Goal: Task Accomplishment & Management: Manage account settings

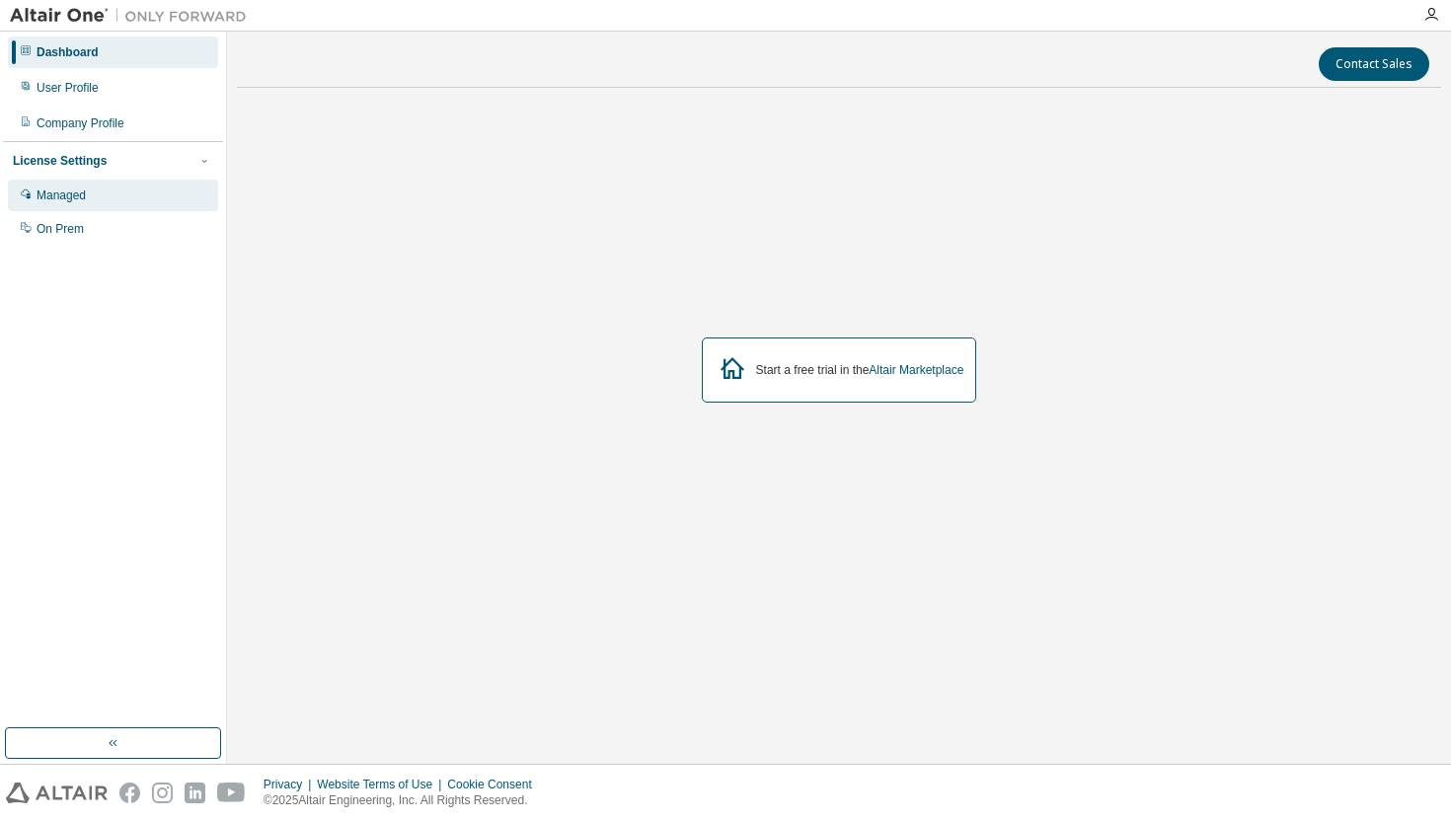
click at [83, 197] on div "Managed" at bounding box center [61, 196] width 49 height 16
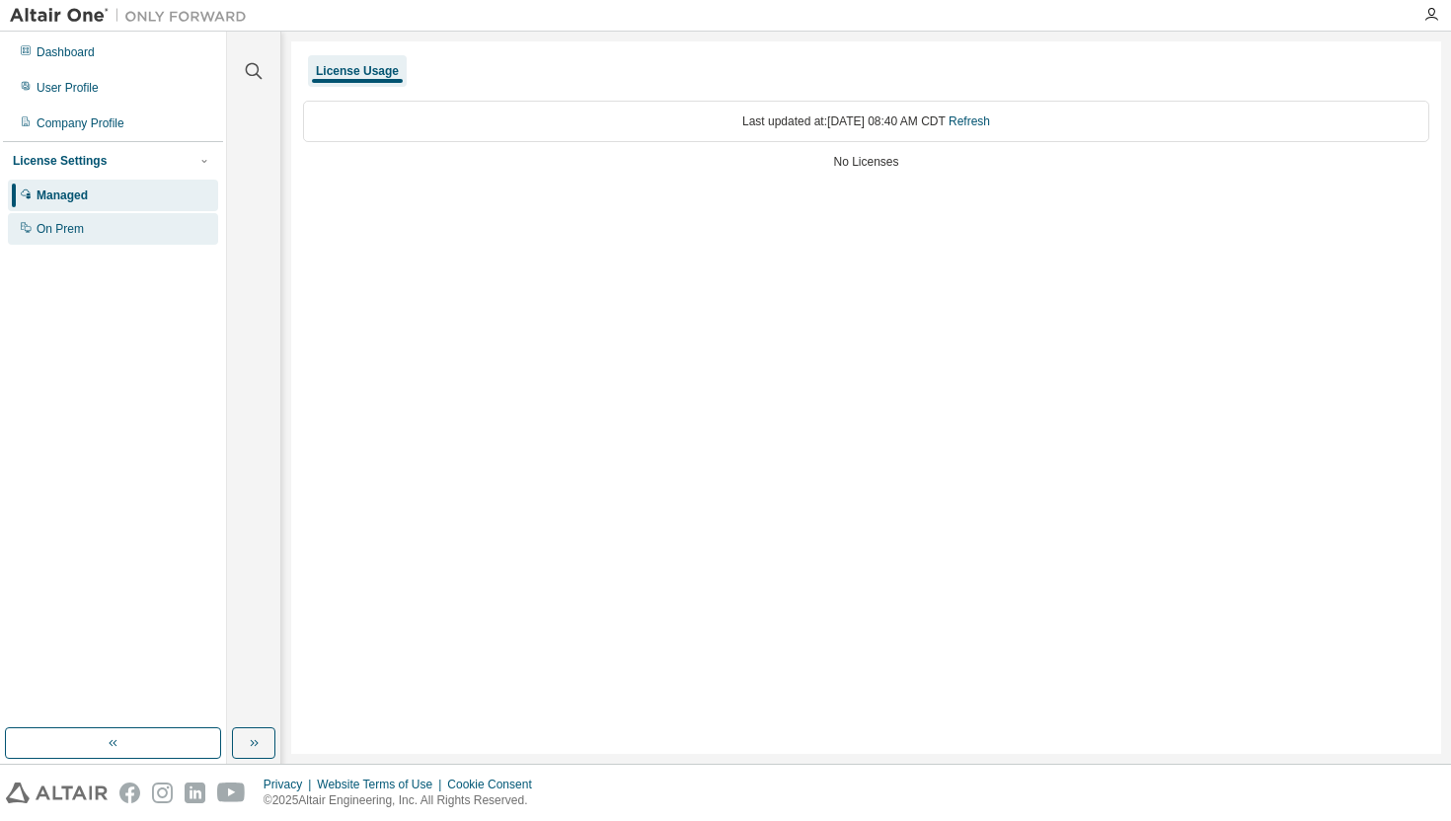
click at [67, 231] on div "On Prem" at bounding box center [60, 229] width 47 height 16
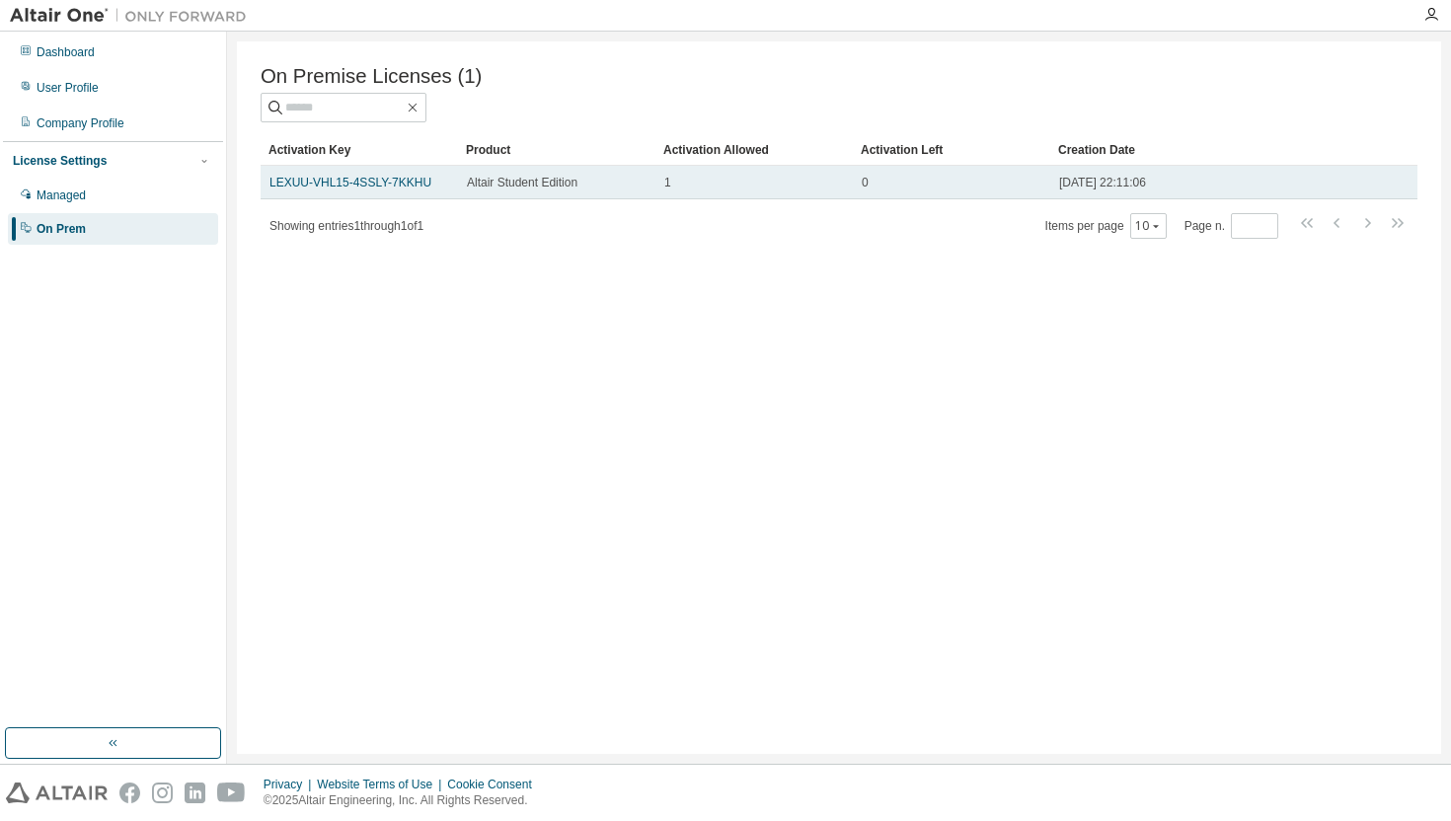
click at [684, 182] on div "1" at bounding box center [754, 183] width 180 height 16
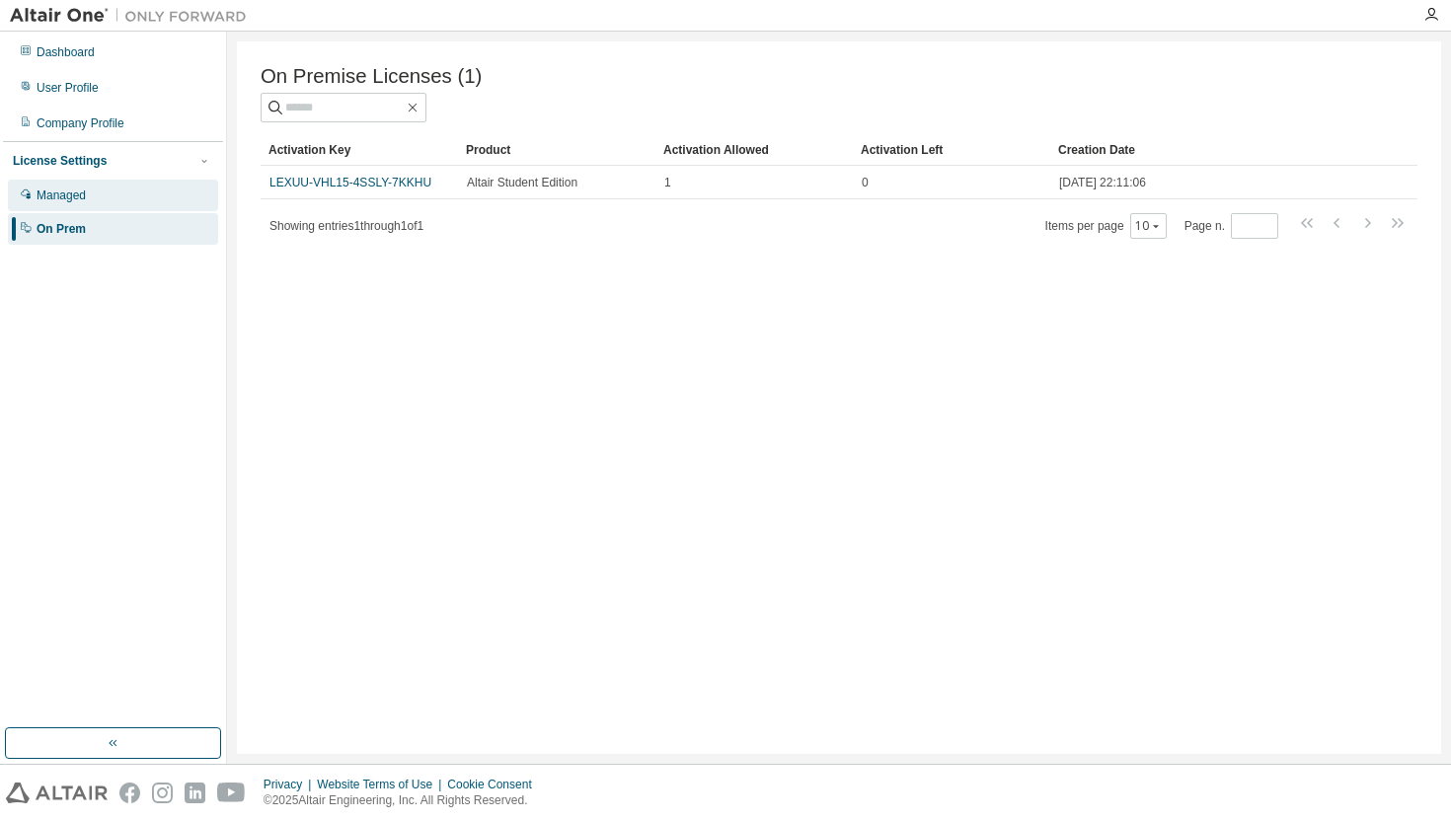
click at [101, 200] on div "Managed" at bounding box center [113, 196] width 210 height 32
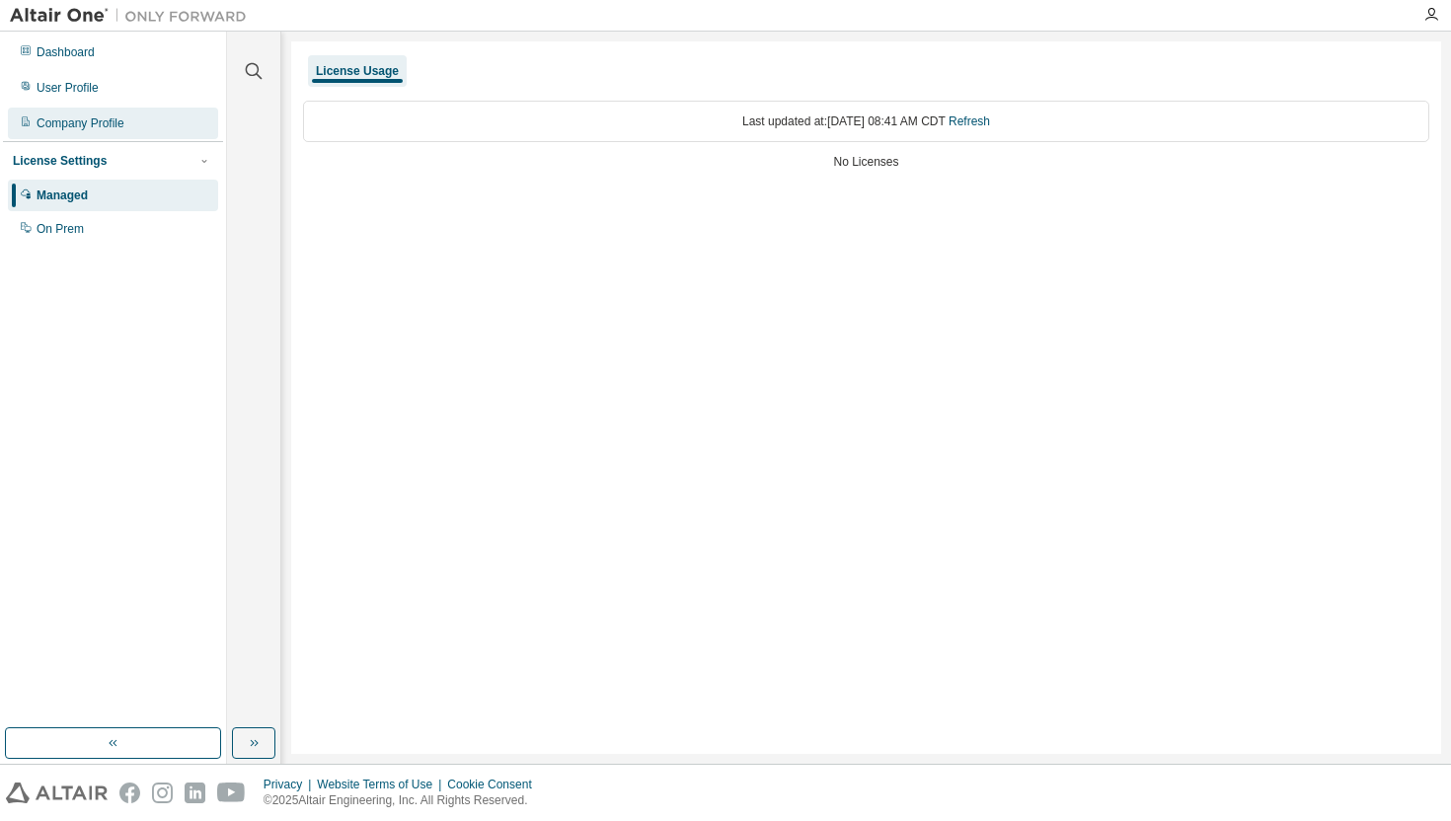
click at [88, 131] on div "Company Profile" at bounding box center [113, 124] width 210 height 32
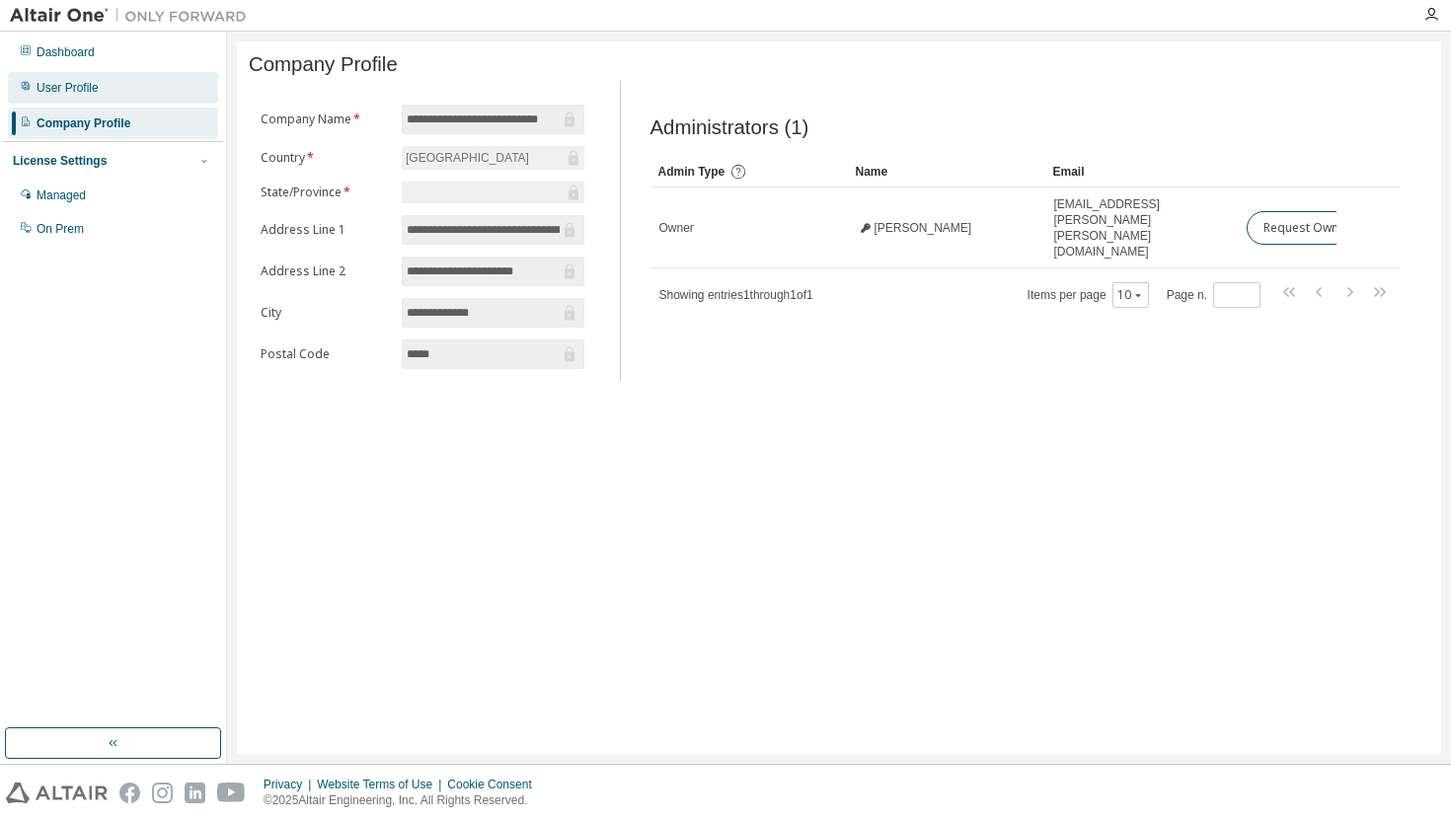
click at [79, 92] on div "User Profile" at bounding box center [68, 88] width 62 height 16
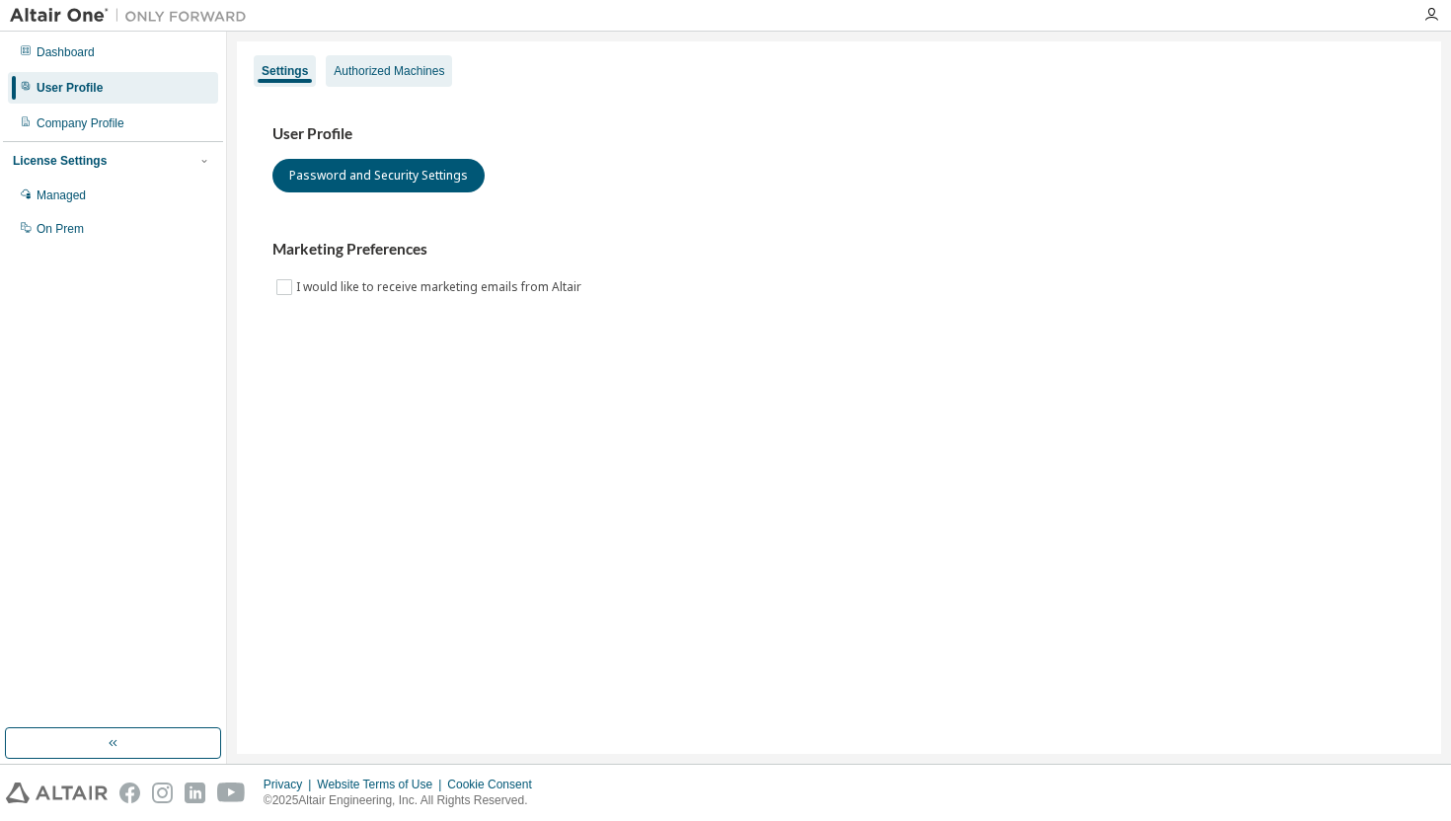
click at [402, 74] on div "Authorized Machines" at bounding box center [389, 71] width 111 height 16
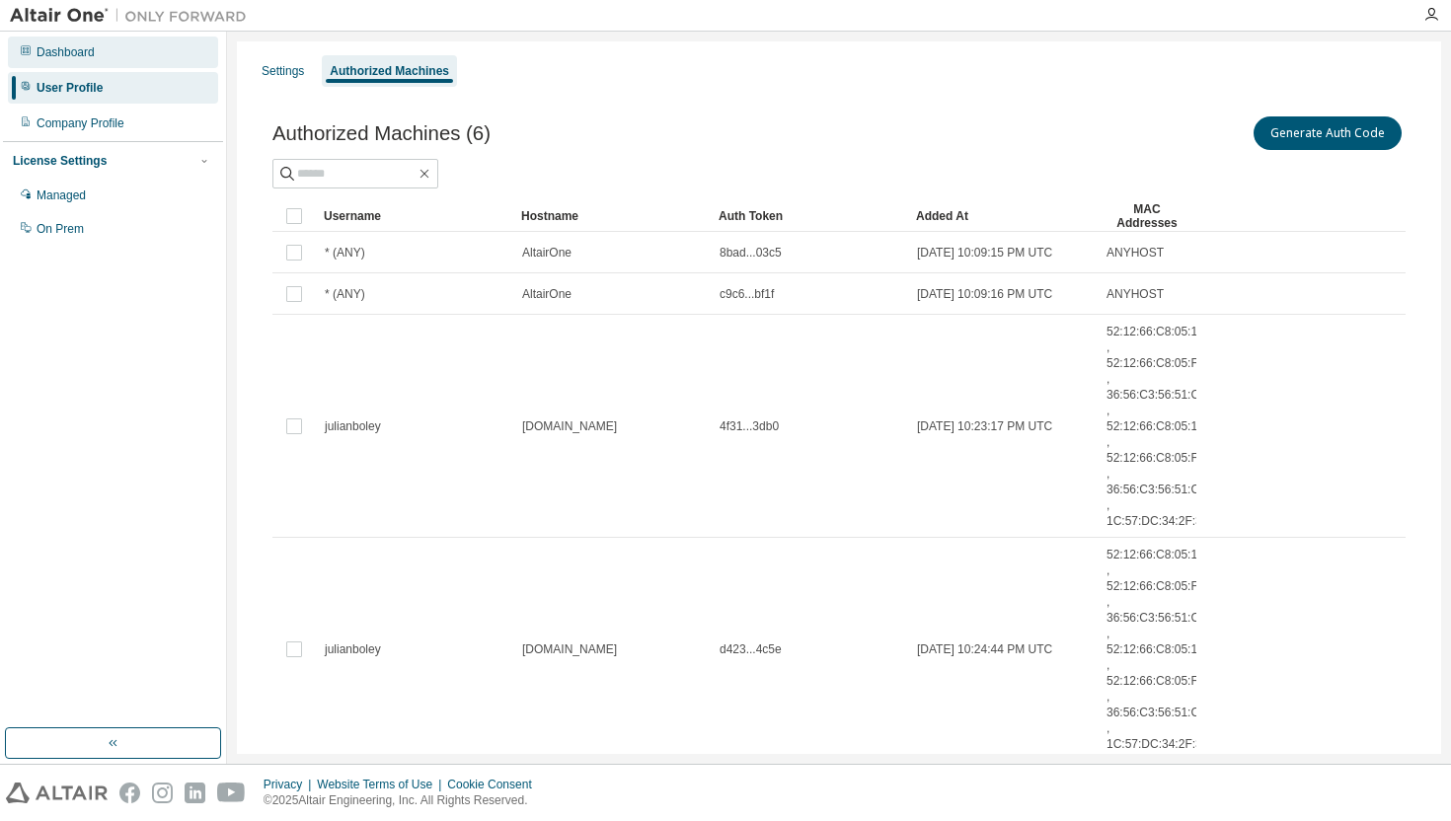
click at [79, 50] on div "Dashboard" at bounding box center [66, 52] width 58 height 16
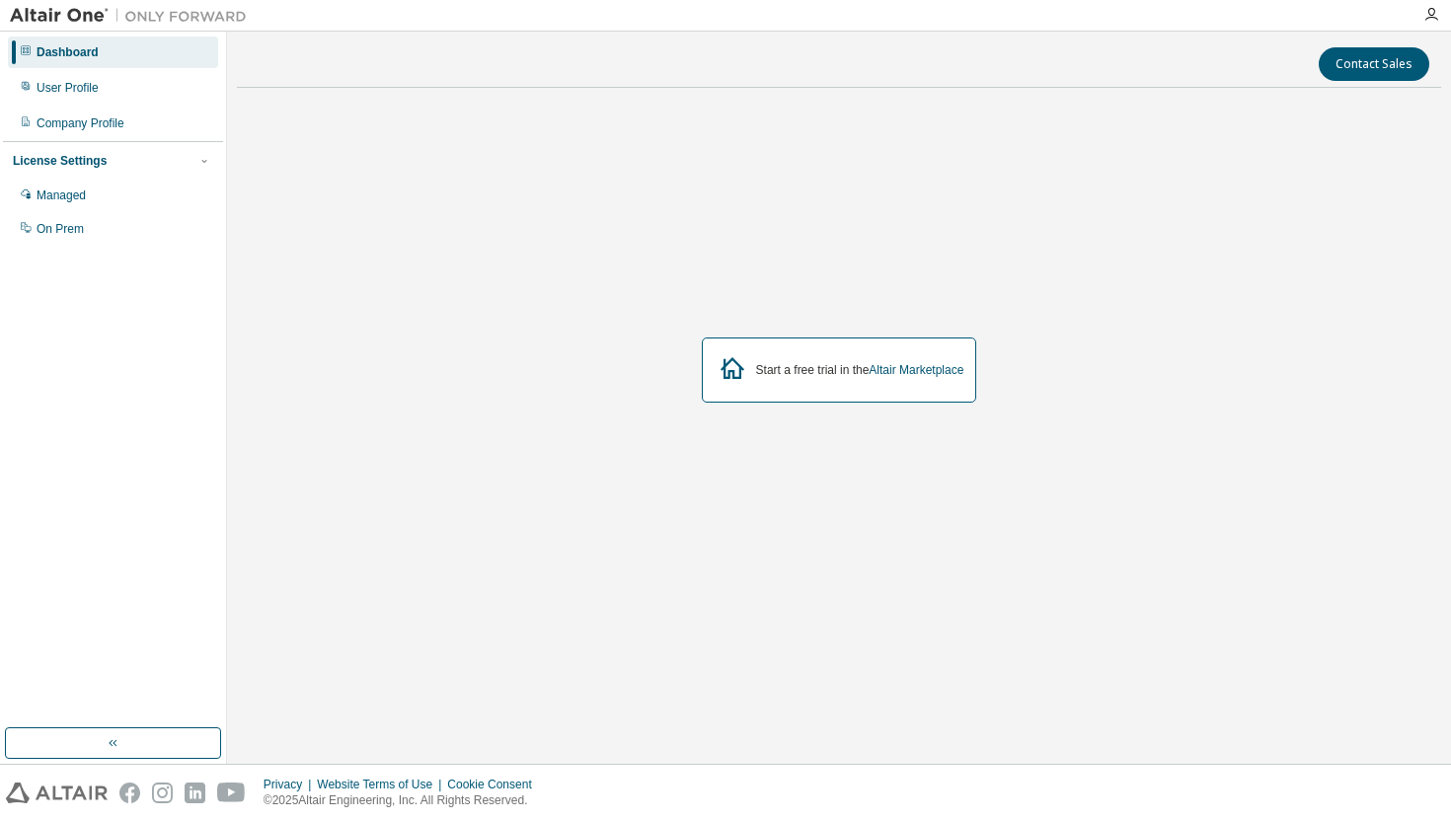
click at [729, 355] on icon at bounding box center [733, 368] width 36 height 36
click at [816, 383] on div "Start a free trial in the Altair Marketplace" at bounding box center [839, 370] width 275 height 65
click at [952, 374] on link "Altair Marketplace" at bounding box center [916, 370] width 95 height 14
click at [118, 194] on div "Managed" at bounding box center [113, 196] width 210 height 32
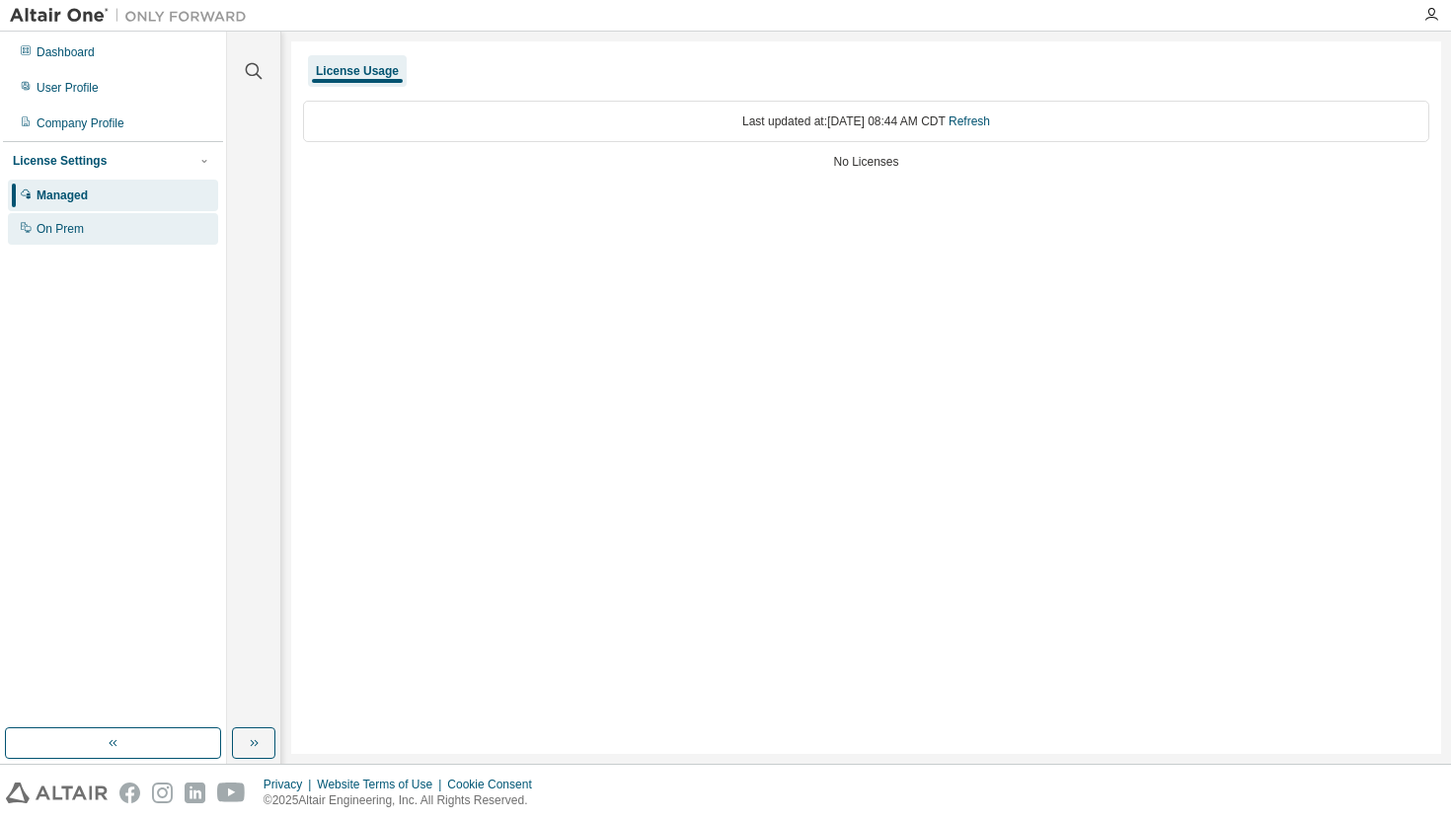
click at [83, 227] on div "On Prem" at bounding box center [60, 229] width 47 height 16
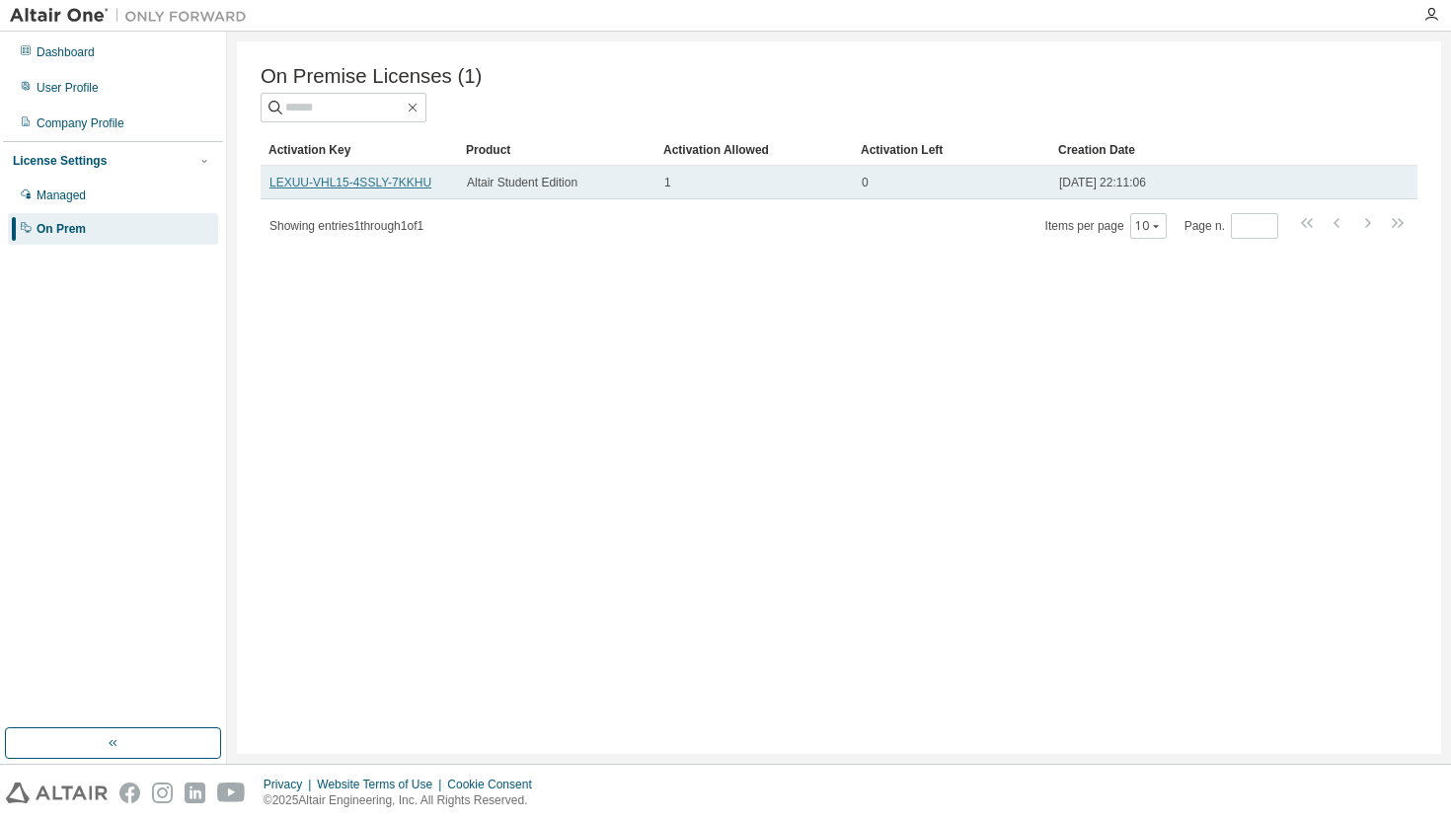
click at [399, 185] on link "LEXUU-VHL15-4SSLY-7KKHU" at bounding box center [351, 183] width 162 height 14
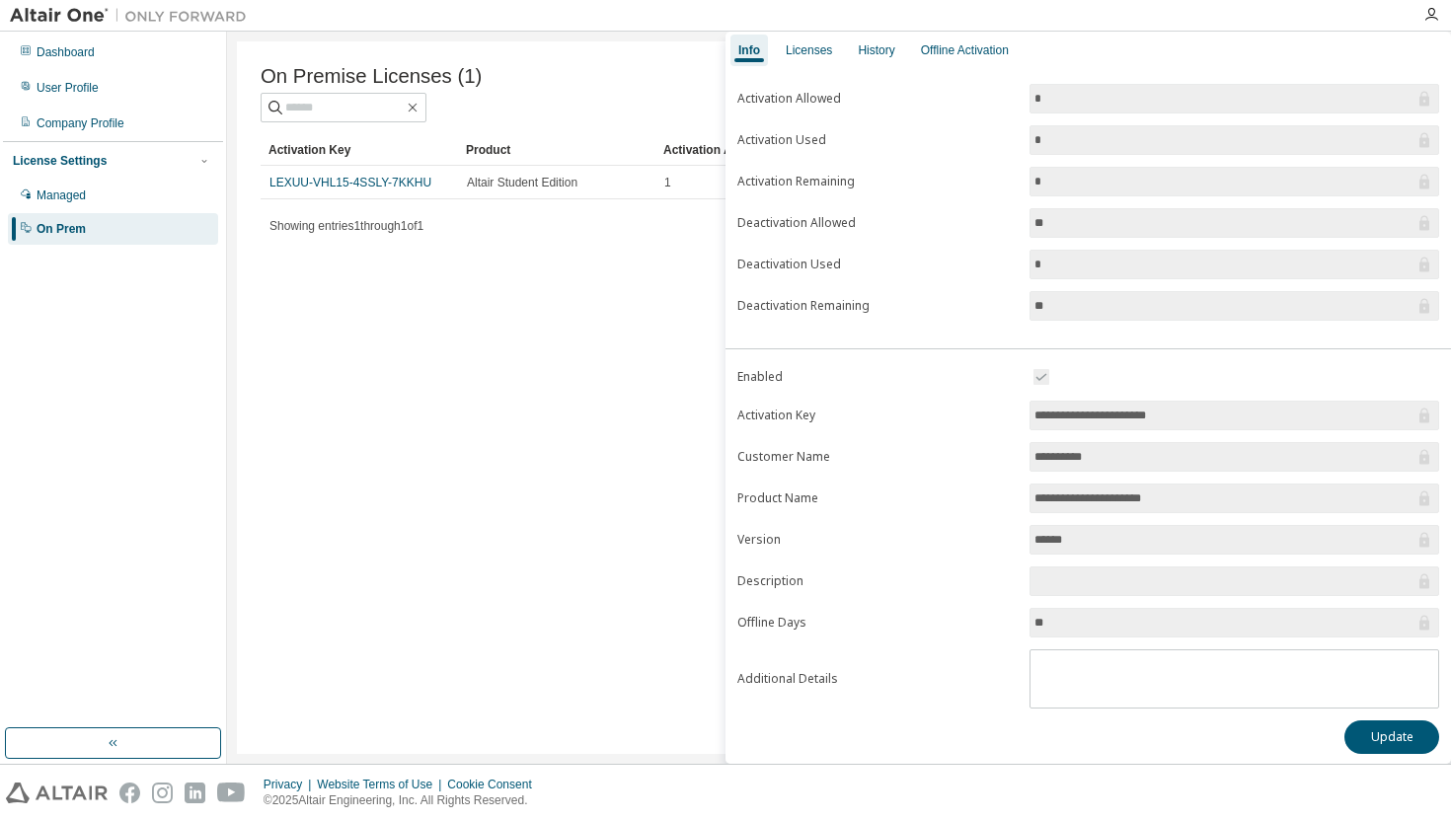
scroll to position [89, 0]
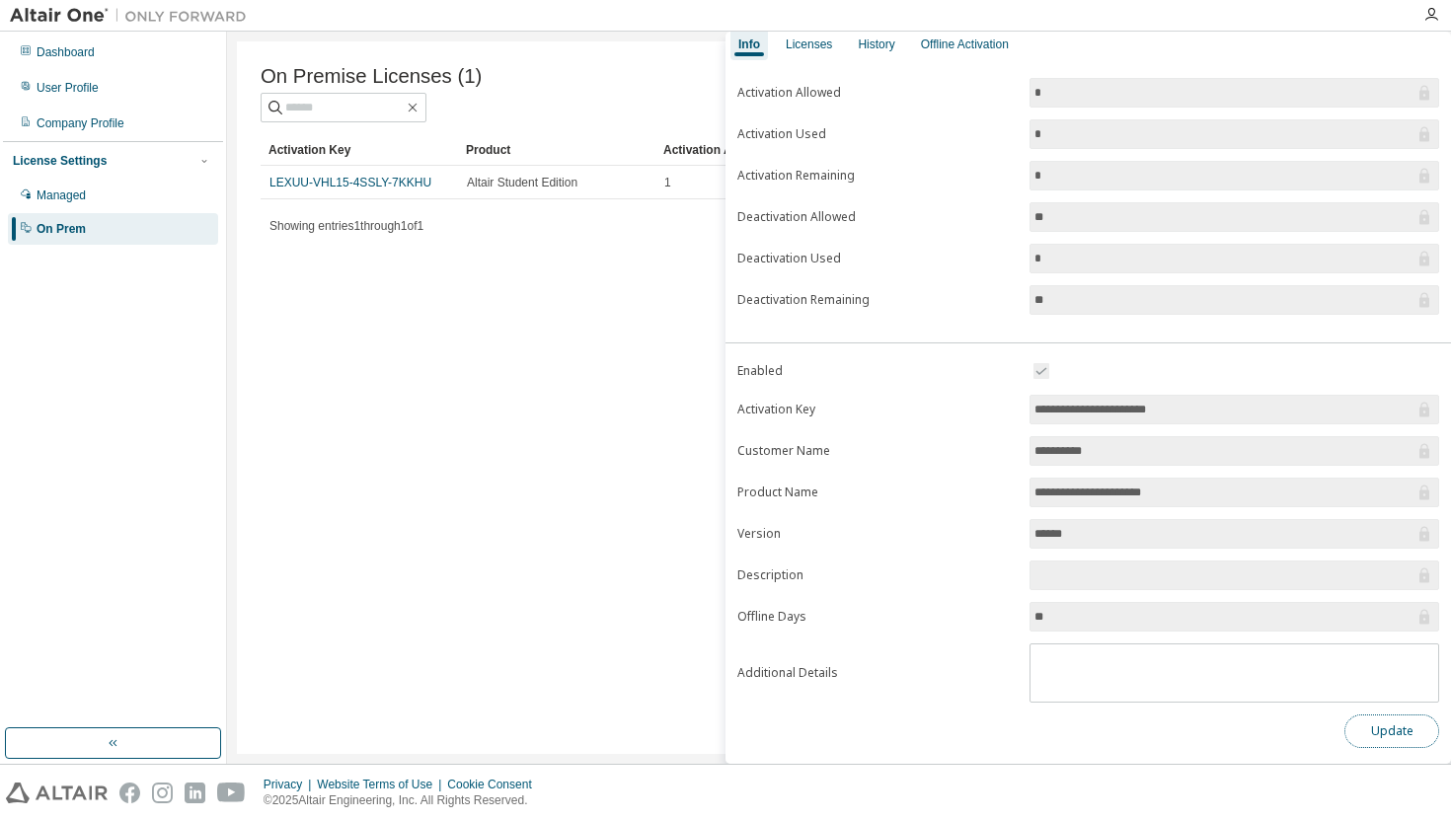
click at [1408, 733] on button "Update" at bounding box center [1392, 732] width 95 height 34
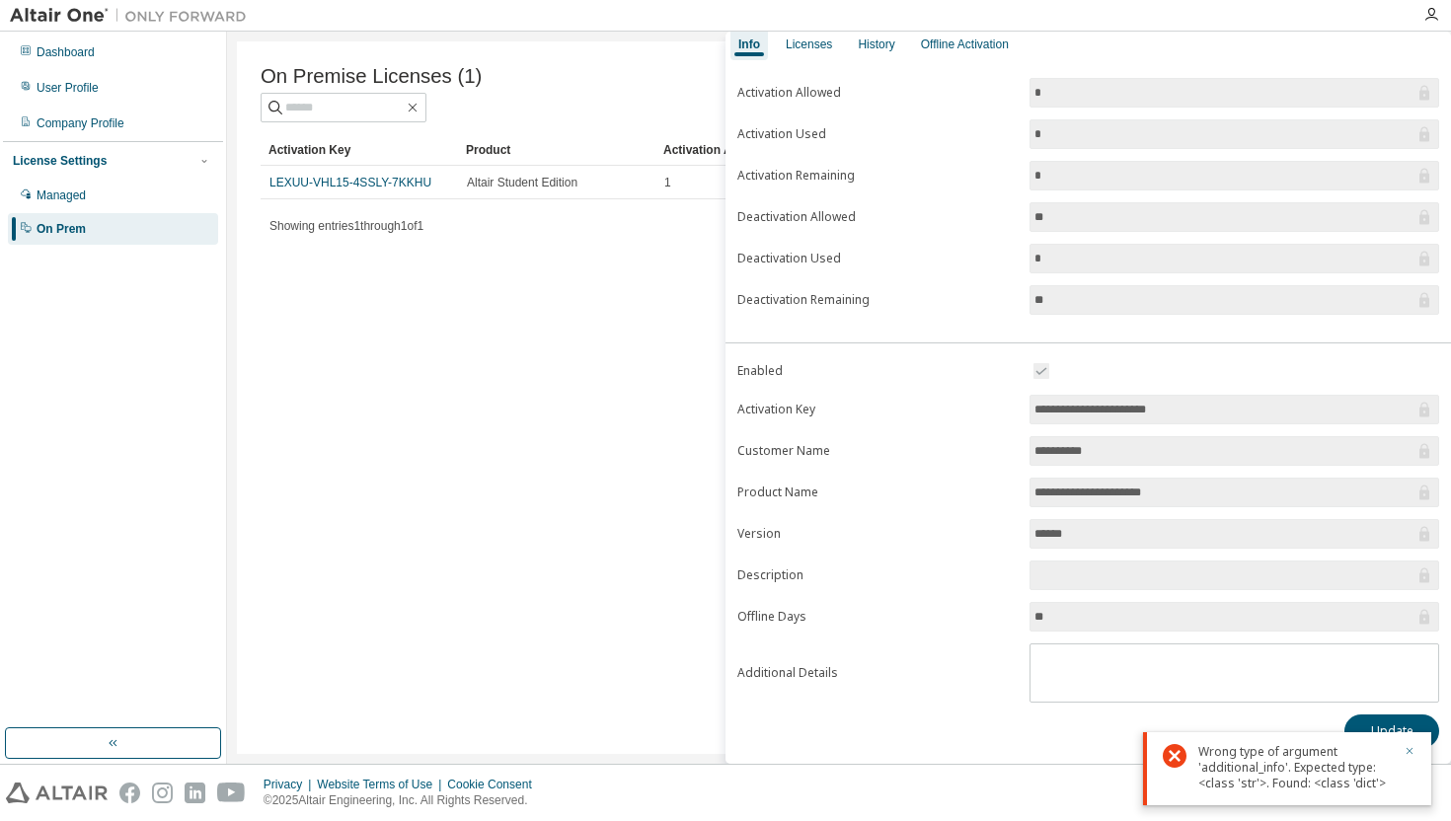
click at [1407, 748] on icon "button" at bounding box center [1410, 751] width 7 height 7
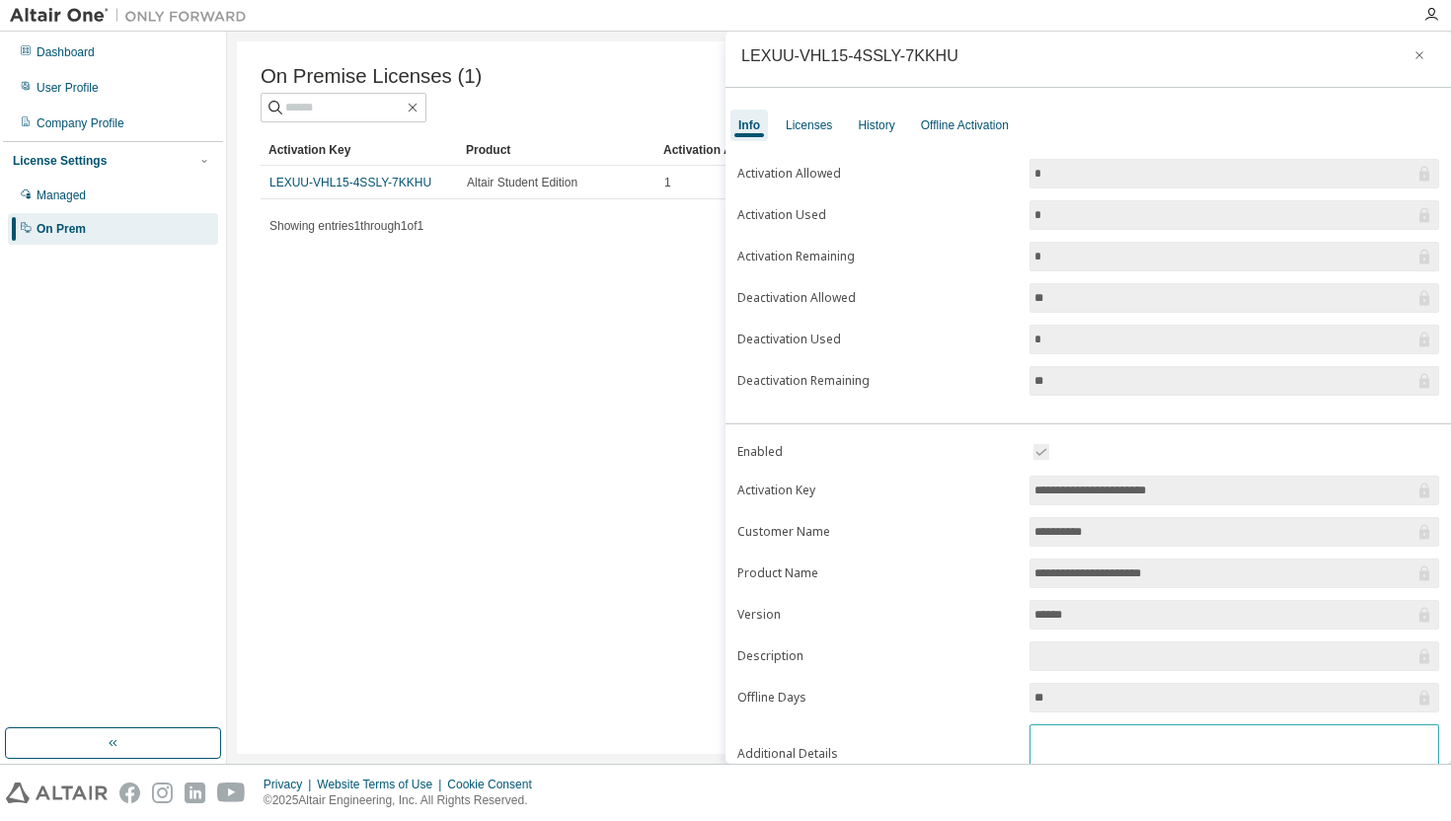
scroll to position [0, 0]
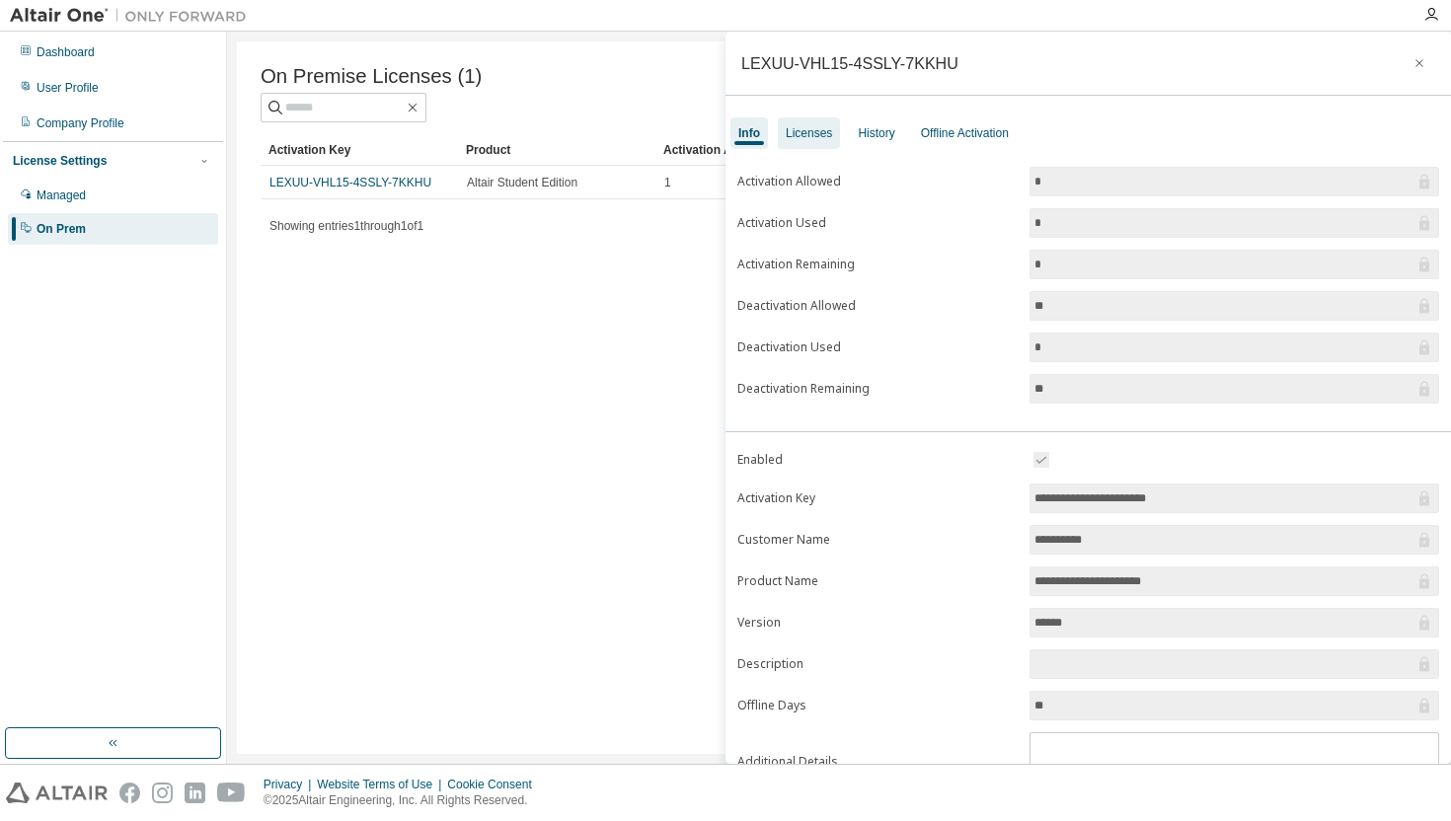
click at [827, 128] on div "Licenses" at bounding box center [809, 133] width 46 height 16
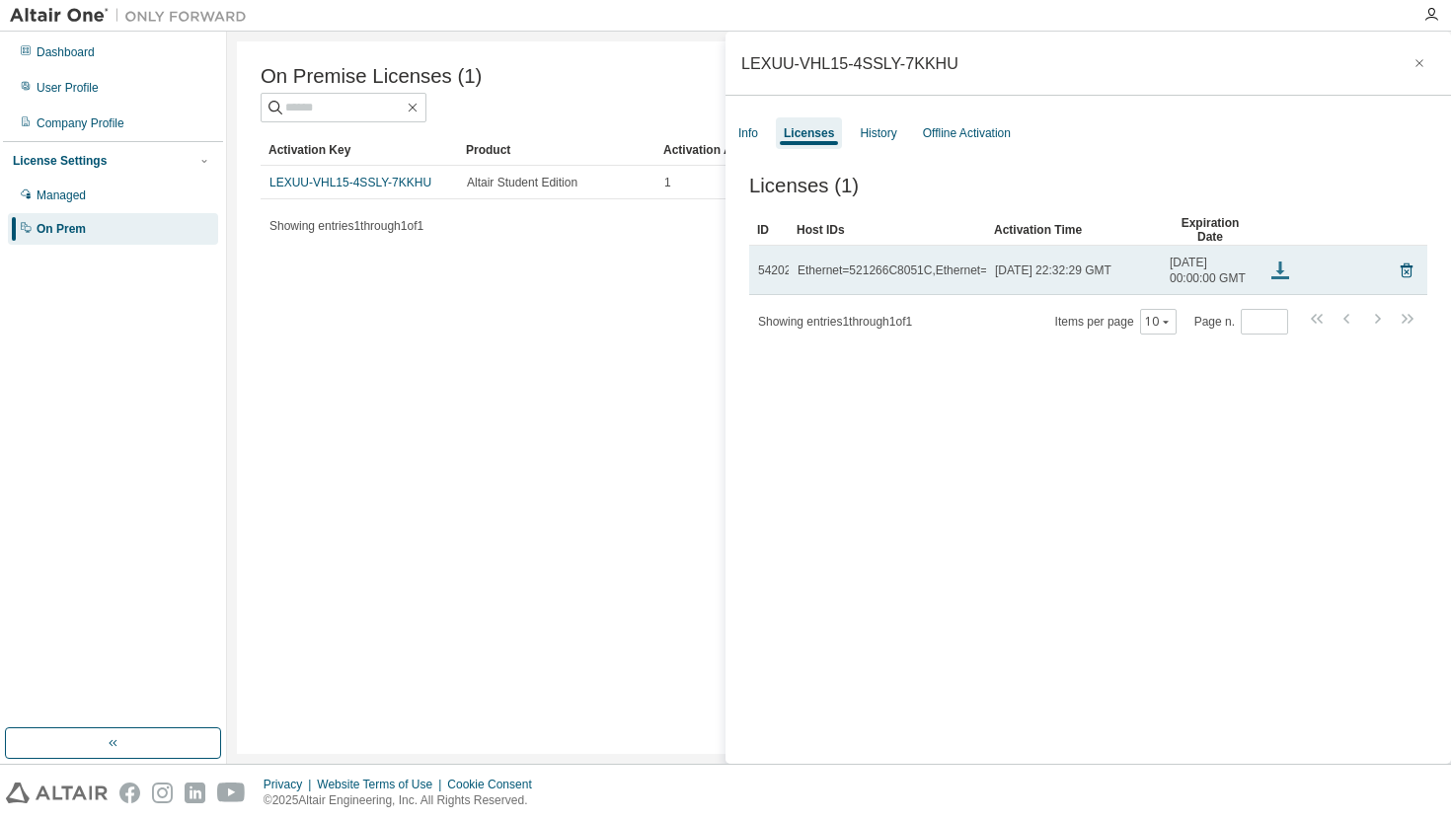
click at [1281, 270] on icon at bounding box center [1280, 266] width 3 height 9
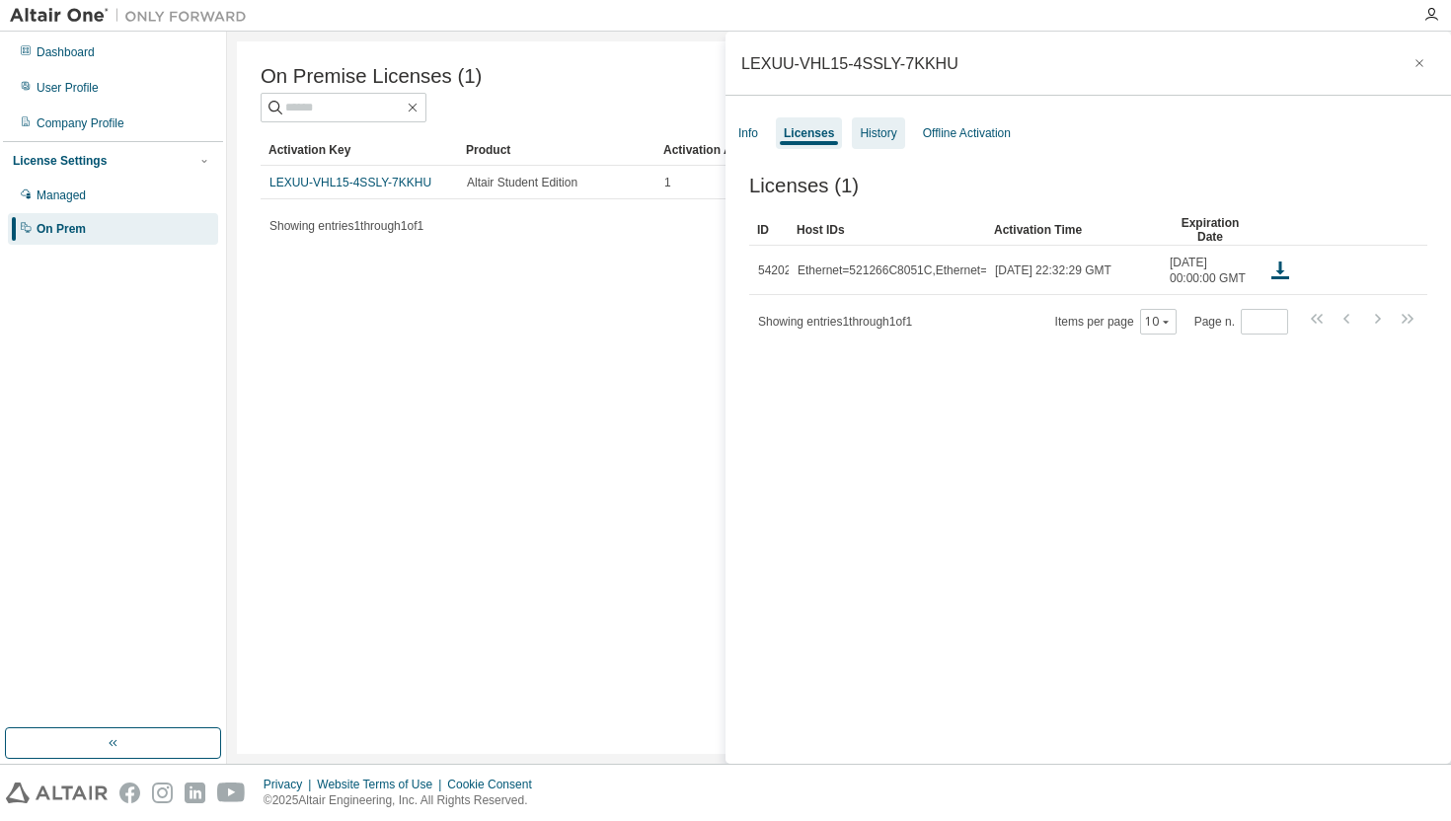
click at [881, 141] on div "History" at bounding box center [878, 133] width 52 height 32
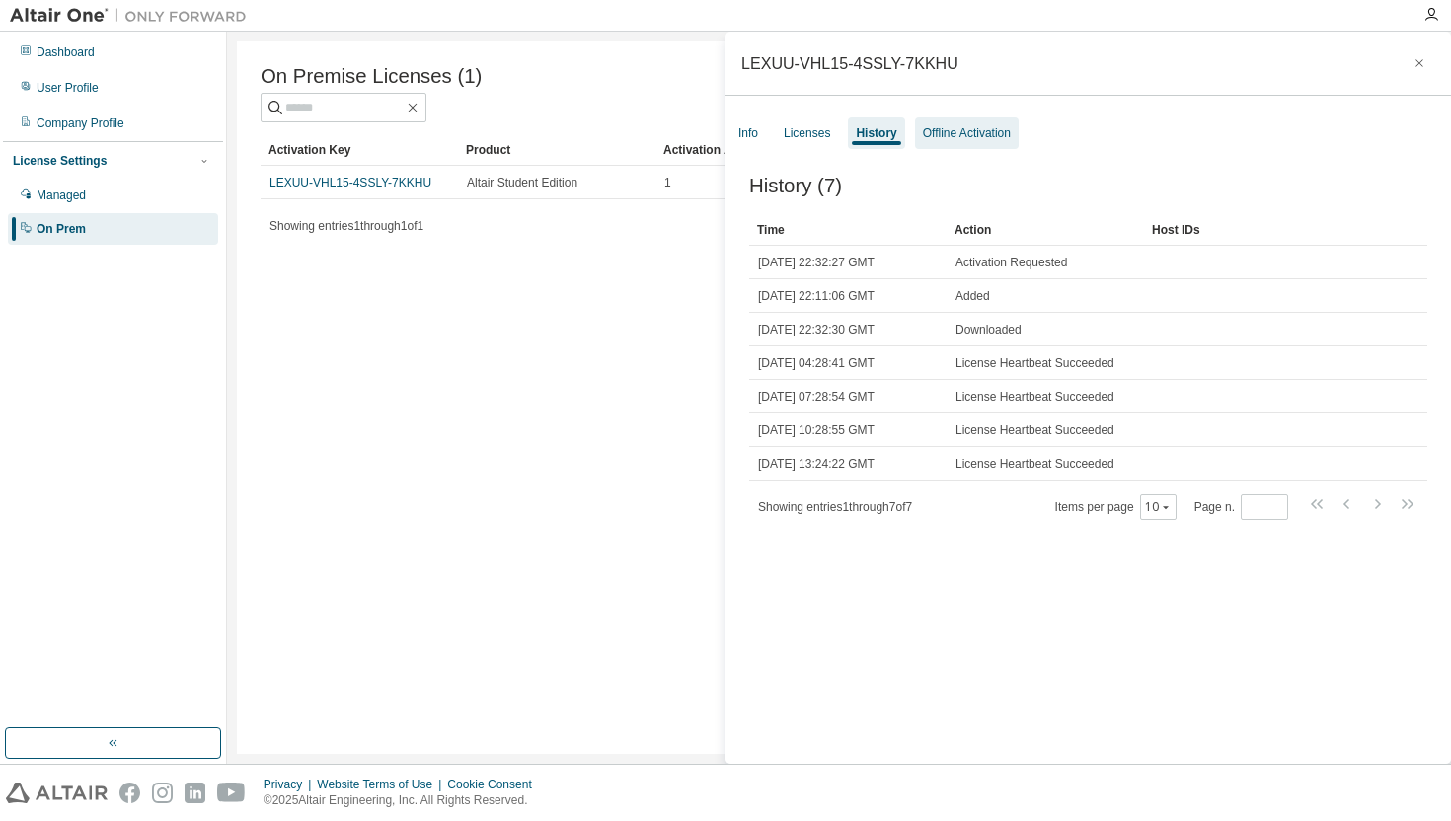
click at [966, 136] on div "Offline Activation" at bounding box center [967, 133] width 88 height 16
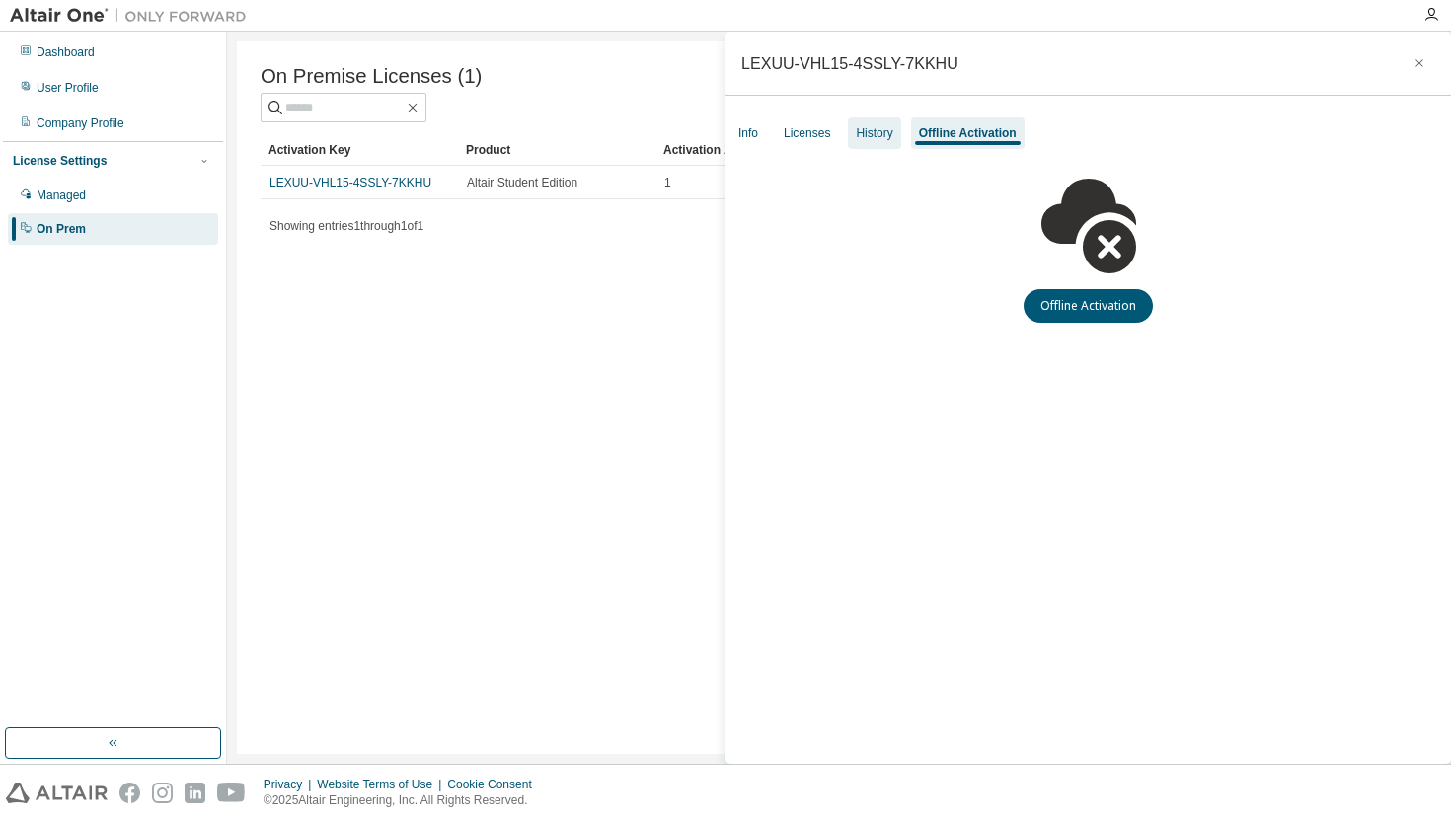
click at [860, 132] on div "History" at bounding box center [874, 133] width 37 height 16
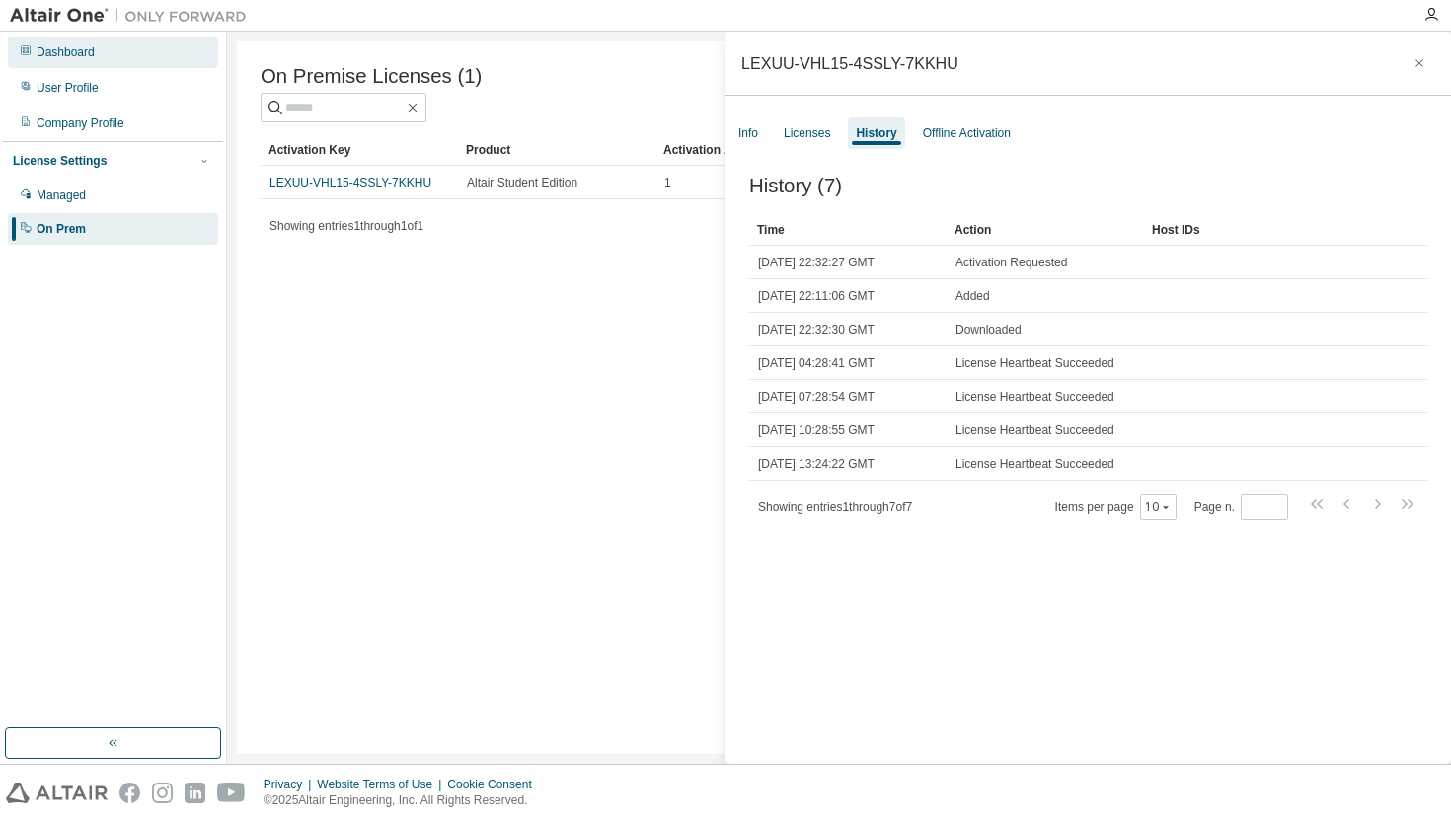
click at [98, 53] on div "Dashboard" at bounding box center [113, 53] width 210 height 32
